Goal: Task Accomplishment & Management: Complete application form

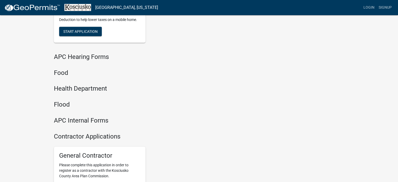
scroll to position [576, 0]
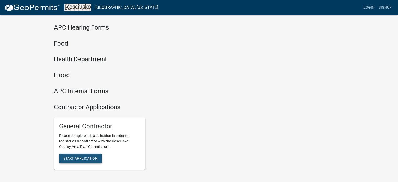
click at [74, 161] on button "Start Application" at bounding box center [80, 158] width 43 height 9
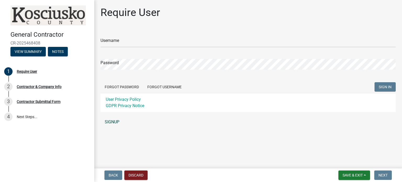
click at [112, 120] on link "SIGNUP" at bounding box center [248, 122] width 295 height 10
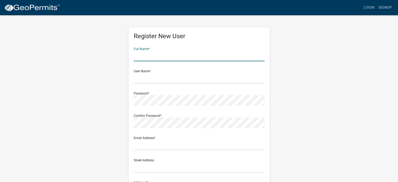
click at [144, 58] on input "text" at bounding box center [199, 56] width 131 height 11
type input "Ayman M Yasin"
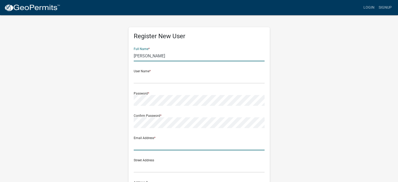
type input "[EMAIL_ADDRESS][DOMAIN_NAME]"
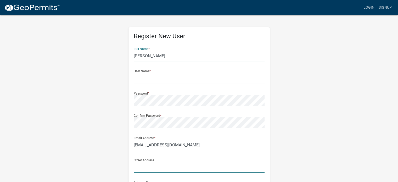
type input "[STREET_ADDRESS][PERSON_NAME]"
type input "Suite 100"
type input "Carmel"
type input "IN"
type input "46033"
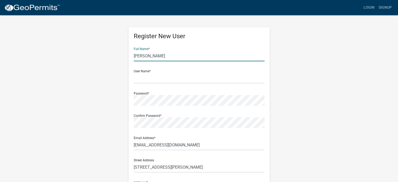
type input "3178281191"
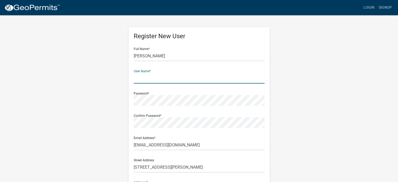
click at [138, 78] on input "text" at bounding box center [199, 78] width 131 height 11
type input "[PERSON_NAME]"
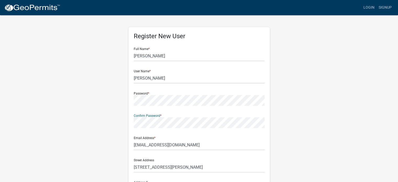
click at [79, 124] on div "Register New User Full Name * Ayman M Yasin User Name * Ayman Yasin Password * …" at bounding box center [199, 155] width 299 height 280
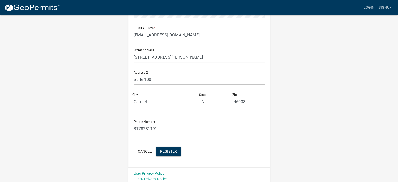
scroll to position [113, 0]
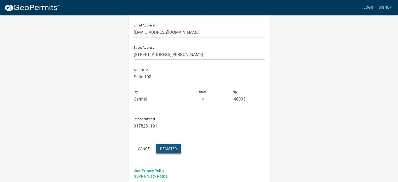
click at [169, 150] on span "Register" at bounding box center [168, 148] width 17 height 4
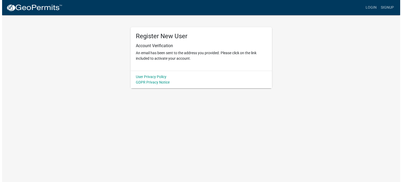
scroll to position [0, 0]
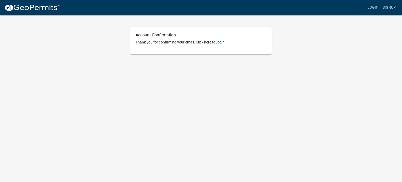
click at [220, 42] on link "Login" at bounding box center [220, 42] width 9 height 4
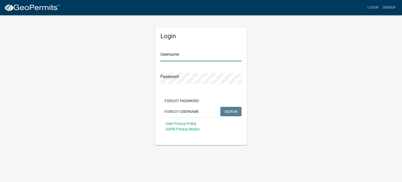
type input "[PERSON_NAME]"
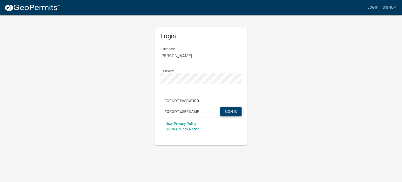
click at [231, 112] on span "SIGN IN" at bounding box center [231, 111] width 13 height 4
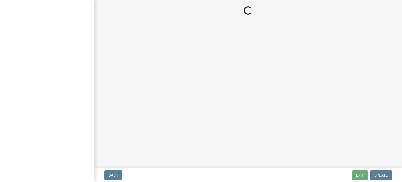
select select "IN"
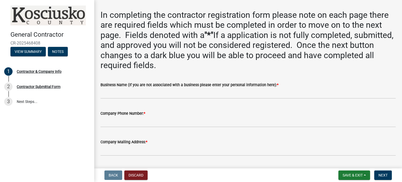
scroll to position [26, 0]
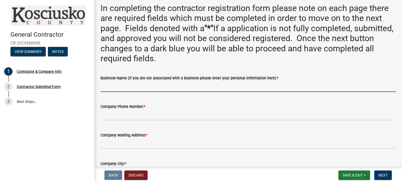
click at [112, 89] on input "Business Name (If you are not associated with a business please enter your pers…" at bounding box center [248, 86] width 295 height 11
type input "AY Remodeling and Restoration LLC"
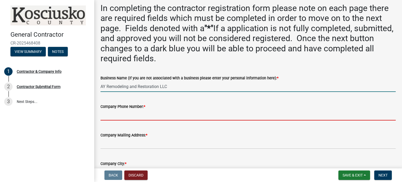
type input "3178281191"
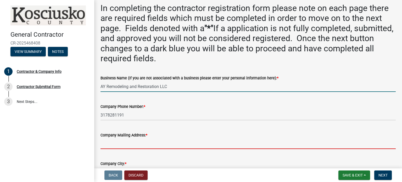
type input "[STREET_ADDRESS][PERSON_NAME]"
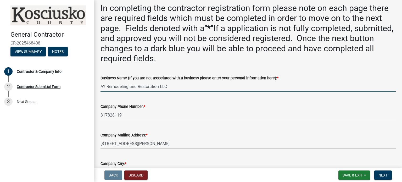
type input "Carmel"
select select "IN"
type input "46033"
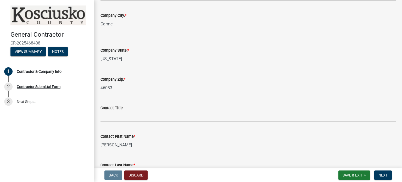
scroll to position [183, 0]
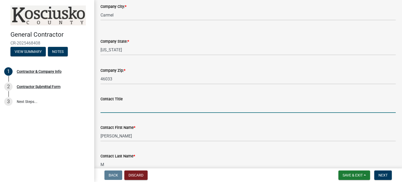
click at [124, 108] on input "Contact Title" at bounding box center [248, 107] width 295 height 11
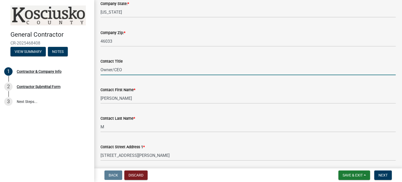
scroll to position [236, 0]
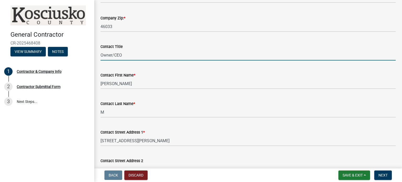
type input "Owner/CEO"
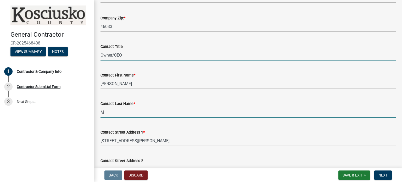
click at [108, 114] on input "M" at bounding box center [248, 112] width 295 height 11
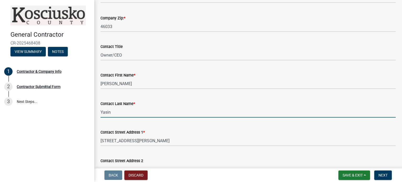
type input "Yasin"
click at [199, 94] on div "Contact Last Name * Yasin" at bounding box center [248, 105] width 295 height 24
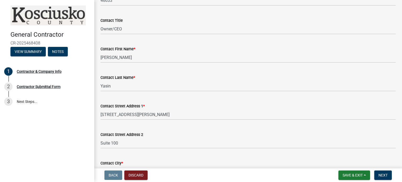
scroll to position [288, 0]
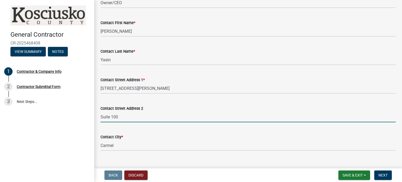
drag, startPoint x: 119, startPoint y: 117, endPoint x: 83, endPoint y: 118, distance: 36.4
click at [83, 118] on div "General Contractor CR-2025468408 View Summary Notes 1 Contractor & Company Info…" at bounding box center [201, 91] width 402 height 182
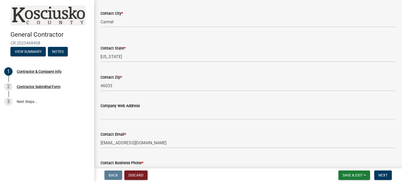
scroll to position [419, 0]
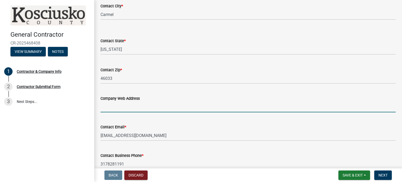
click at [108, 111] on input "Company Web Address" at bounding box center [248, 107] width 295 height 11
type input "[DOMAIN_NAME]"
click at [165, 129] on div "Contact Email *" at bounding box center [248, 127] width 295 height 6
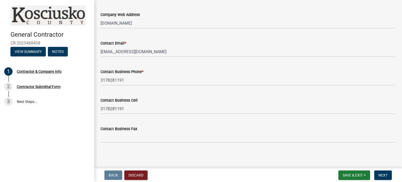
scroll to position [504, 0]
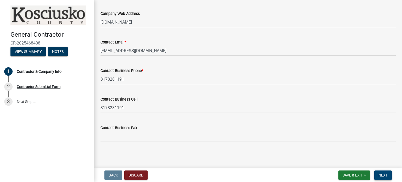
click at [387, 176] on span "Next" at bounding box center [383, 175] width 9 height 4
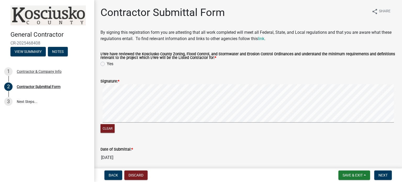
click at [107, 64] on label "Yes" at bounding box center [110, 64] width 7 height 6
click at [107, 64] on input "Yes" at bounding box center [108, 62] width 3 height 3
radio input "true"
click at [381, 175] on span "Next" at bounding box center [383, 175] width 9 height 4
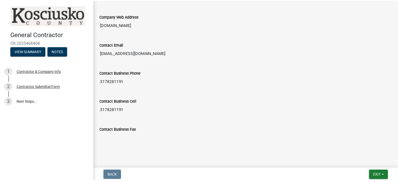
scroll to position [523, 0]
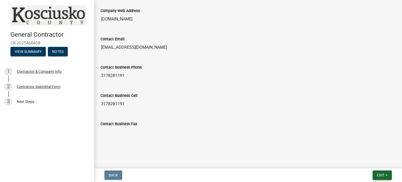
click at [380, 176] on span "Exit" at bounding box center [381, 175] width 8 height 4
click at [361, 162] on button "Save & Exit" at bounding box center [371, 161] width 42 height 13
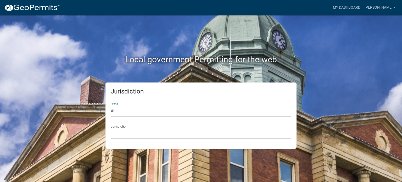
click at [118, 115] on select "All [US_STATE] [US_STATE] [US_STATE] [US_STATE] [US_STATE] [US_STATE] [US_STATE…" at bounding box center [201, 111] width 181 height 11
select select "[US_STATE]"
click at [111, 106] on select "All [US_STATE] [US_STATE] [US_STATE] [US_STATE] [US_STATE] [US_STATE] [US_STATE…" at bounding box center [201, 111] width 181 height 11
click at [130, 121] on div "Jurisdiction City of Charlestown, Indiana City of Jeffersonville, Indiana City …" at bounding box center [201, 130] width 181 height 18
click at [122, 141] on div "Jurisdiction State All Colorado Georgia Indiana Iowa Kansas Minnesota Ohio Sout…" at bounding box center [201, 116] width 191 height 66
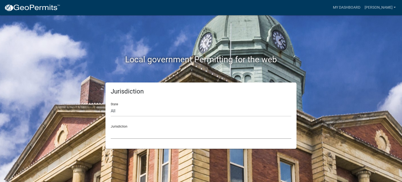
click at [123, 134] on select "City of [GEOGRAPHIC_DATA], [US_STATE] City of [GEOGRAPHIC_DATA], [US_STATE] Cit…" at bounding box center [201, 133] width 181 height 11
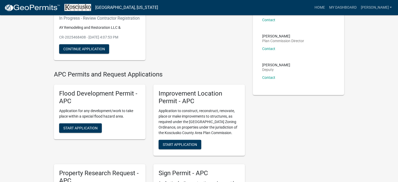
scroll to position [26, 0]
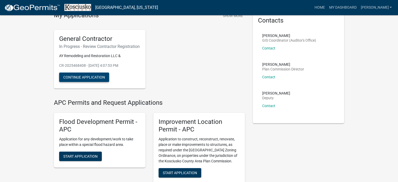
click at [84, 81] on button "Continue Application" at bounding box center [84, 77] width 50 height 9
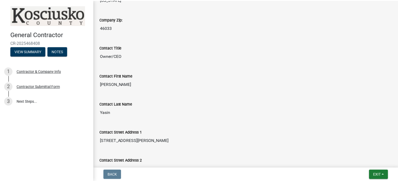
scroll to position [341, 0]
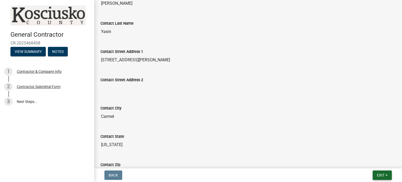
click at [380, 176] on span "Exit" at bounding box center [381, 175] width 8 height 4
click at [367, 161] on button "Save & Exit" at bounding box center [371, 161] width 42 height 13
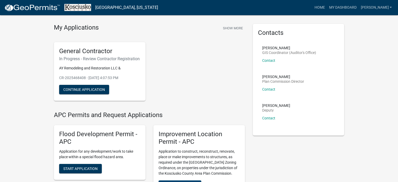
scroll to position [52, 0]
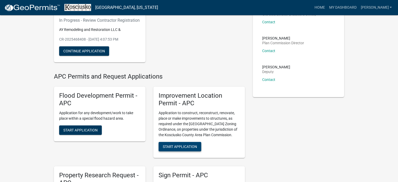
click at [177, 149] on span "Start Application" at bounding box center [180, 146] width 34 height 4
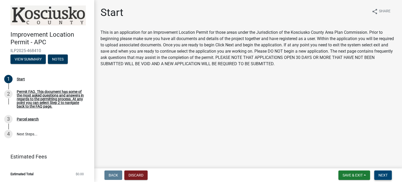
click at [381, 175] on span "Next" at bounding box center [383, 175] width 9 height 4
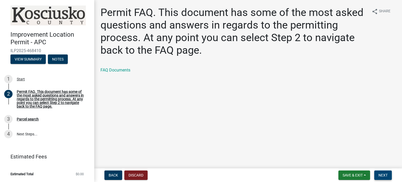
click at [385, 175] on span "Next" at bounding box center [383, 175] width 9 height 4
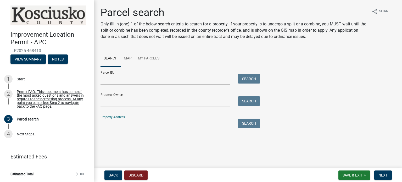
click at [106, 125] on input "Property Address:" at bounding box center [166, 124] width 130 height 11
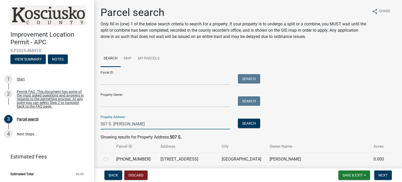
drag, startPoint x: 117, startPoint y: 123, endPoint x: 132, endPoint y: 144, distance: 25.1
click at [117, 124] on input "507 S. mary" at bounding box center [166, 124] width 130 height 11
click at [131, 124] on input "507 S. Mary" at bounding box center [166, 124] width 130 height 11
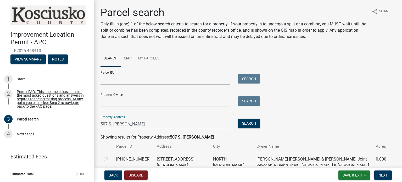
scroll to position [26, 0]
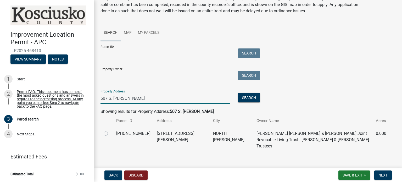
type input "507 S. Mary l"
click at [110, 130] on label at bounding box center [110, 130] width 0 height 0
click at [110, 133] on input "radio" at bounding box center [111, 131] width 3 height 3
radio input "true"
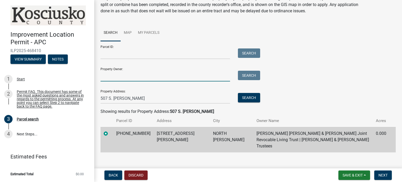
click at [118, 76] on input "Property Owner:" at bounding box center [166, 76] width 130 height 11
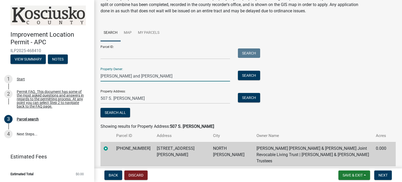
type input "Andrew Joseph Mercker and Robyn Lynn Mercker"
click at [137, 100] on input "507 S. Mary l" at bounding box center [166, 98] width 130 height 11
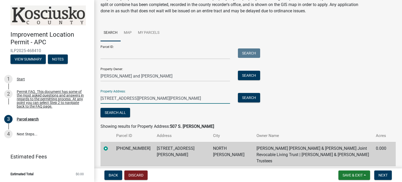
type input "507 S. Mary LAFERN Street North Webster IN 46555"
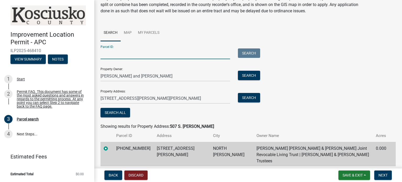
click at [112, 53] on input "Parcel ID:" at bounding box center [166, 53] width 130 height 11
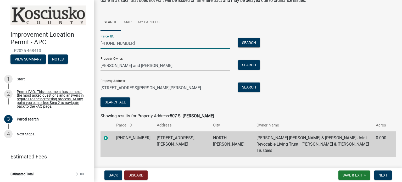
scroll to position [41, 0]
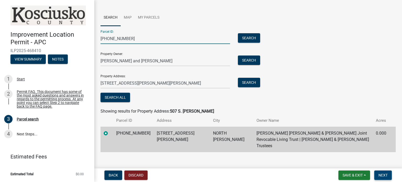
type input "024-057-136"
click at [383, 174] on span "Next" at bounding box center [383, 175] width 9 height 4
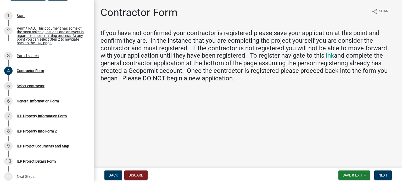
scroll to position [58, 0]
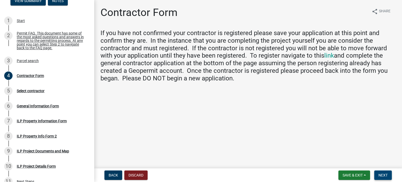
click at [384, 174] on span "Next" at bounding box center [383, 175] width 9 height 4
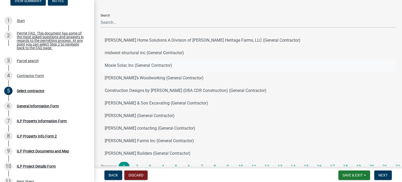
scroll to position [0, 0]
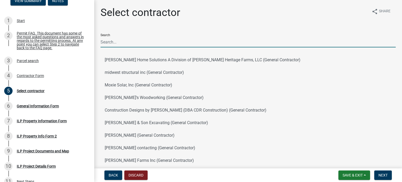
click at [117, 42] on input "Search" at bounding box center [248, 42] width 295 height 11
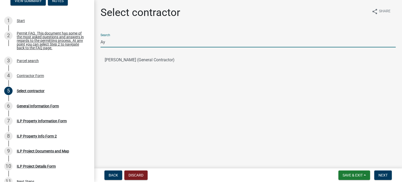
type input "A"
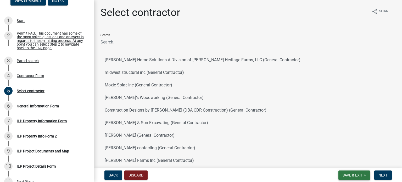
click at [347, 176] on span "Save & Exit" at bounding box center [353, 175] width 20 height 4
click at [337, 149] on button "Save" at bounding box center [349, 149] width 42 height 13
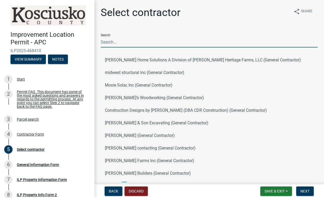
drag, startPoint x: 229, startPoint y: 39, endPoint x: 217, endPoint y: 34, distance: 13.4
click at [229, 39] on input "Search" at bounding box center [209, 42] width 217 height 11
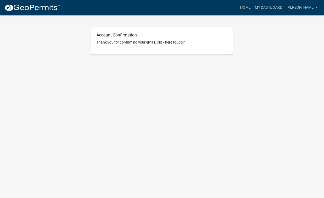
click at [183, 42] on link "Login" at bounding box center [180, 42] width 9 height 4
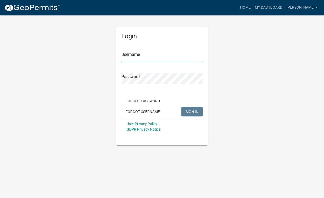
type input "[PERSON_NAME]"
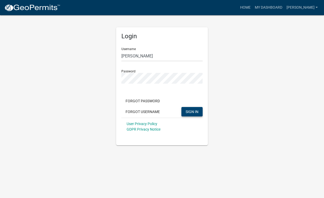
click at [193, 111] on span "SIGN IN" at bounding box center [191, 111] width 13 height 4
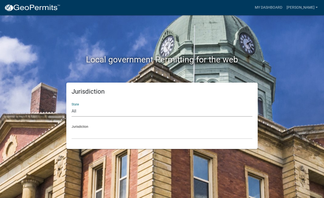
click at [88, 115] on select "All [US_STATE] [US_STATE] [US_STATE] [US_STATE] [US_STATE] [US_STATE] [US_STATE…" at bounding box center [162, 111] width 181 height 11
click at [80, 111] on select "All [US_STATE] [US_STATE] [US_STATE] [US_STATE] [US_STATE] [US_STATE] [US_STATE…" at bounding box center [162, 111] width 181 height 11
select select "[US_STATE]"
click at [72, 106] on select "All [US_STATE] [US_STATE] [US_STATE] [US_STATE] [US_STATE] [US_STATE] [US_STATE…" at bounding box center [162, 111] width 181 height 11
click at [78, 133] on select "City of [GEOGRAPHIC_DATA], [US_STATE] City of [GEOGRAPHIC_DATA], [US_STATE] Cit…" at bounding box center [162, 133] width 181 height 11
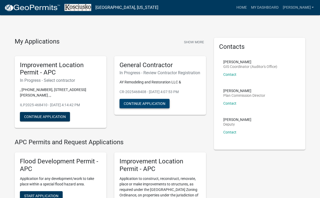
click at [144, 108] on button "Continue Application" at bounding box center [144, 103] width 50 height 9
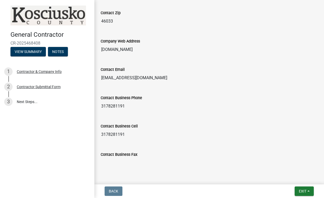
scroll to position [527, 0]
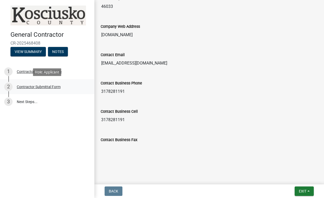
click at [32, 85] on div "Contractor Submittal Form" at bounding box center [39, 87] width 44 height 4
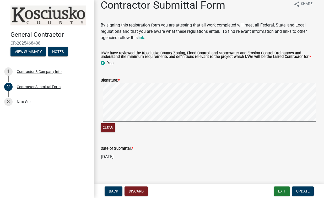
scroll to position [12, 0]
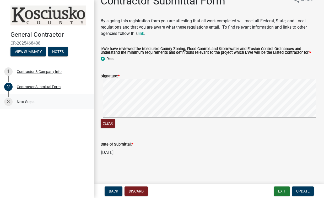
click at [23, 101] on link "3 Next Steps..." at bounding box center [47, 101] width 94 height 15
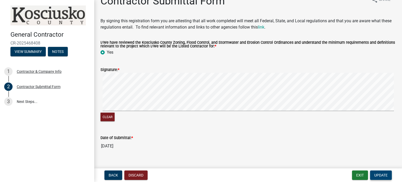
click at [323, 175] on span "Update" at bounding box center [381, 175] width 13 height 4
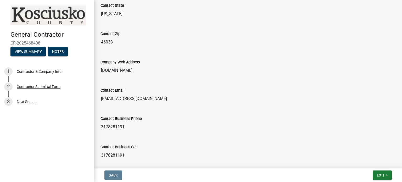
scroll to position [523, 0]
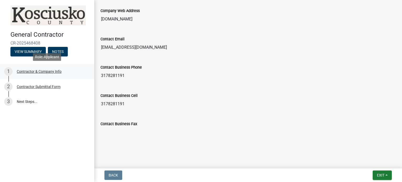
click at [29, 72] on div "Contractor & Company Info" at bounding box center [39, 72] width 45 height 4
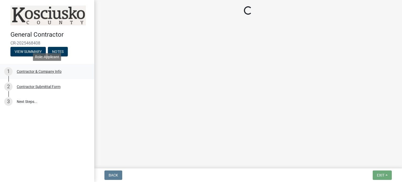
select select "IN"
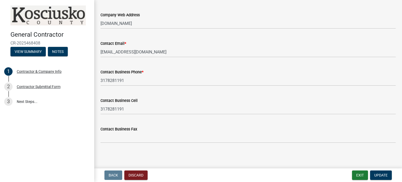
scroll to position [504, 0]
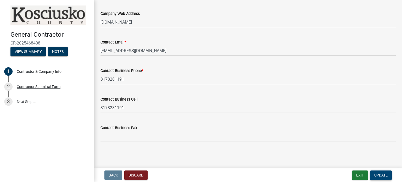
click at [323, 177] on span "Update" at bounding box center [381, 175] width 13 height 4
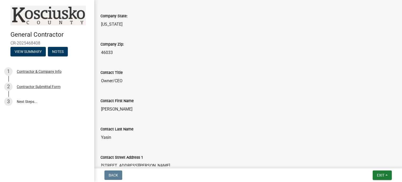
scroll to position [25, 0]
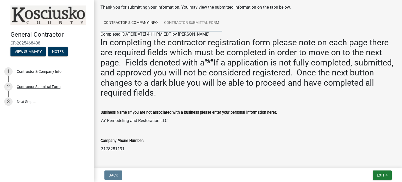
click at [198, 22] on link "Contractor Submittal Form" at bounding box center [191, 23] width 61 height 17
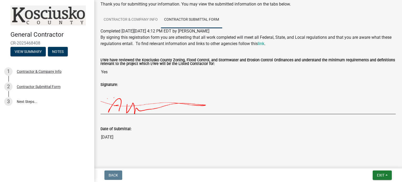
scroll to position [9, 0]
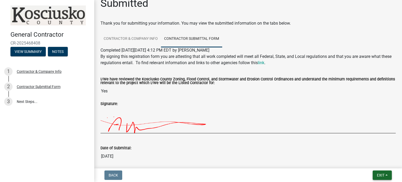
click at [323, 176] on button "Exit" at bounding box center [382, 175] width 19 height 9
click at [269, 154] on input "[DATE]" at bounding box center [248, 156] width 295 height 10
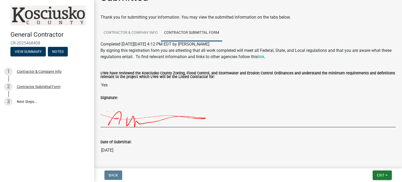
scroll to position [0, 0]
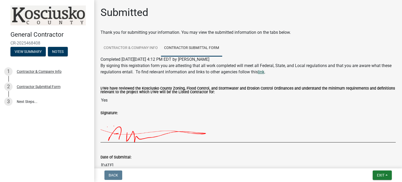
click at [265, 73] on link "link" at bounding box center [261, 71] width 7 height 5
